Goal: Task Accomplishment & Management: Use online tool/utility

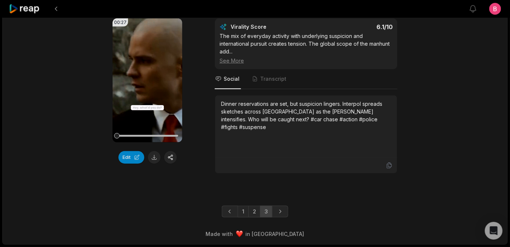
scroll to position [2331, 0]
click at [168, 224] on footer "Made with in San Francisco" at bounding box center [255, 234] width 505 height 21
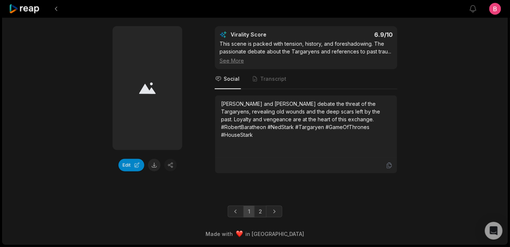
scroll to position [2335, 0]
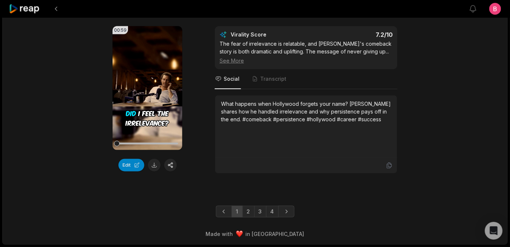
scroll to position [2324, 0]
click at [279, 206] on link "4" at bounding box center [272, 212] width 13 height 12
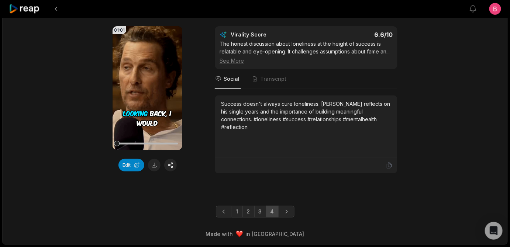
click at [199, 197] on div "01:48:46 The Hidden Art Of Reinventing Yourself - Matthew McConaughey (4K) 3 mo…" at bounding box center [255, 88] width 506 height 314
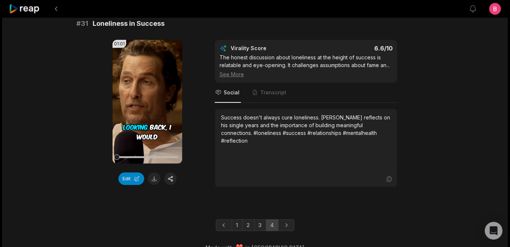
scroll to position [59, 0]
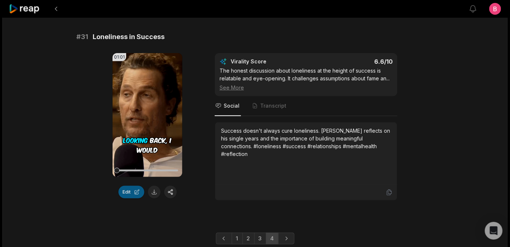
click at [128, 199] on button "Edit" at bounding box center [131, 192] width 26 height 13
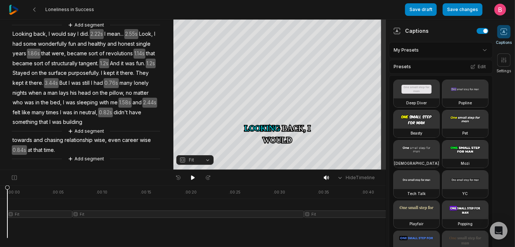
scroll to position [94, 0]
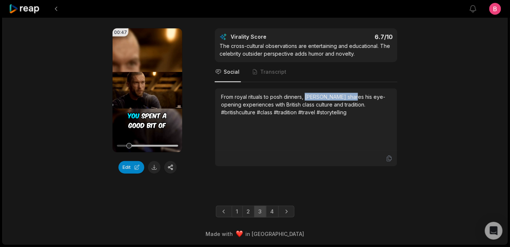
drag, startPoint x: 243, startPoint y: 158, endPoint x: 330, endPoint y: 146, distance: 87.8
click at [330, 116] on div "From royal rituals to posh dinners, McConaughey shares his eye-opening experien…" at bounding box center [306, 104] width 170 height 23
copy div "McConaughey shares"
drag, startPoint x: 204, startPoint y: 35, endPoint x: 99, endPoint y: 33, distance: 105.2
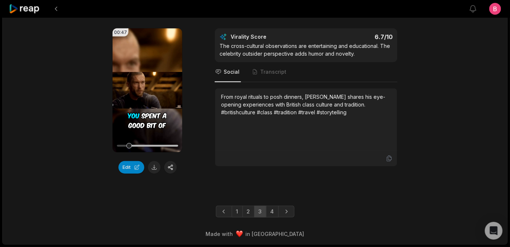
click at [99, 17] on div "# 30 British Culture and Class" at bounding box center [254, 12] width 357 height 10
copy span "British Culture and Class"
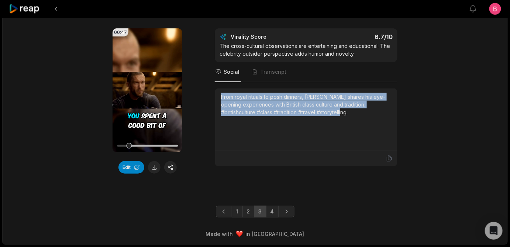
drag, startPoint x: 292, startPoint y: 173, endPoint x: 219, endPoint y: 144, distance: 79.0
click at [219, 144] on div "From royal rituals to posh dinners, McConaughey shares his eye-opening experien…" at bounding box center [306, 120] width 182 height 62
copy div "From royal rituals to posh dinners, McConaughey shares his eye-opening experien…"
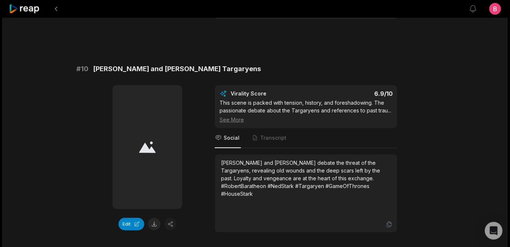
scroll to position [2067, 0]
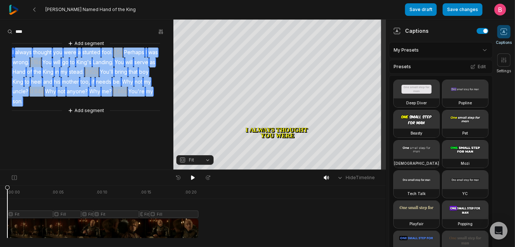
drag, startPoint x: 130, startPoint y: 135, endPoint x: 17, endPoint y: 55, distance: 138.3
click at [17, 55] on div "Add segment I always thought you were a stunted fool. 1.5s Perhaps I was wrong.…" at bounding box center [86, 76] width 173 height 75
click at [32, 81] on button "Remove video" at bounding box center [25, 77] width 50 height 10
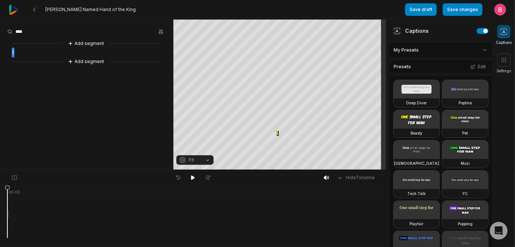
click at [14, 58] on span "I" at bounding box center [13, 53] width 3 height 10
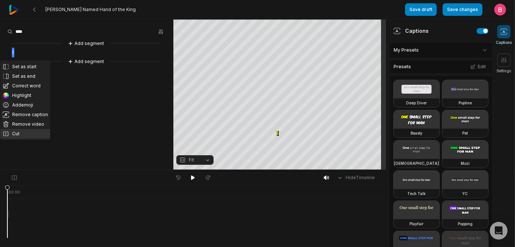
click at [15, 139] on button "Cut" at bounding box center [25, 134] width 50 height 10
click at [24, 129] on button "Remove video" at bounding box center [25, 125] width 50 height 10
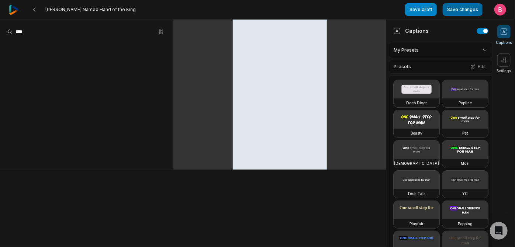
click at [452, 11] on button "Save changes" at bounding box center [463, 9] width 40 height 13
